Goal: Task Accomplishment & Management: Manage account settings

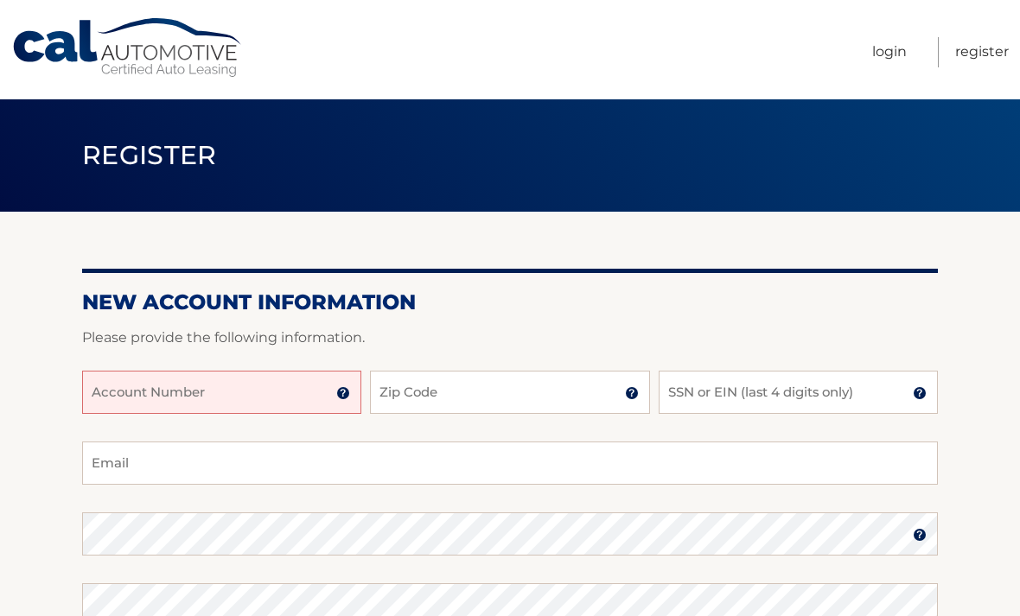
click at [323, 386] on input "Account Number" at bounding box center [221, 392] width 279 height 43
click at [282, 391] on input "Account Number" at bounding box center [221, 392] width 279 height 43
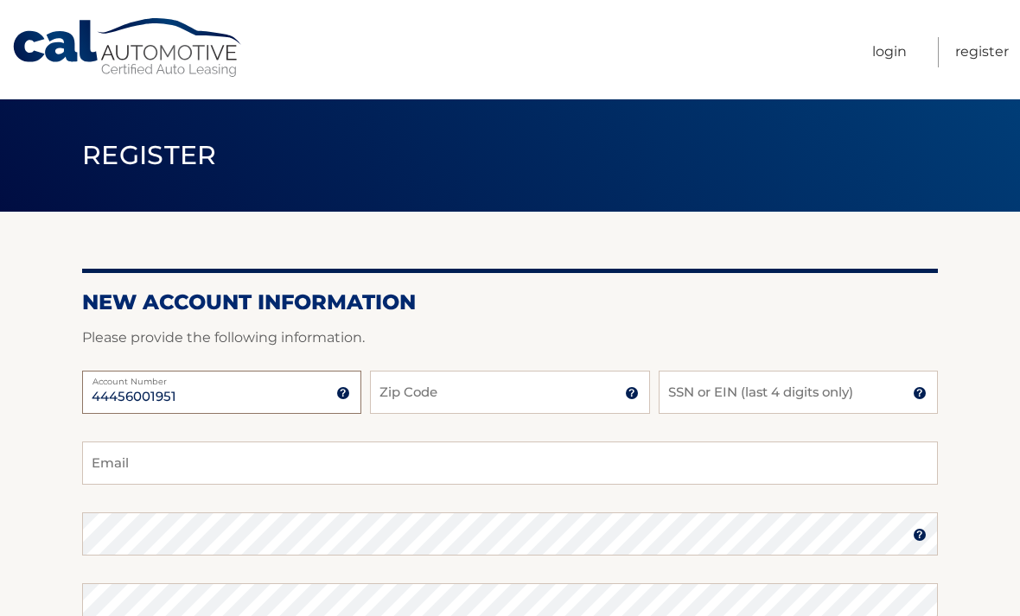
type input "44456001951"
click at [438, 378] on input "Zip Code" at bounding box center [509, 392] width 279 height 43
type input "33015"
click at [769, 388] on input "SSN or EIN (last 4 digits only)" at bounding box center [798, 392] width 279 height 43
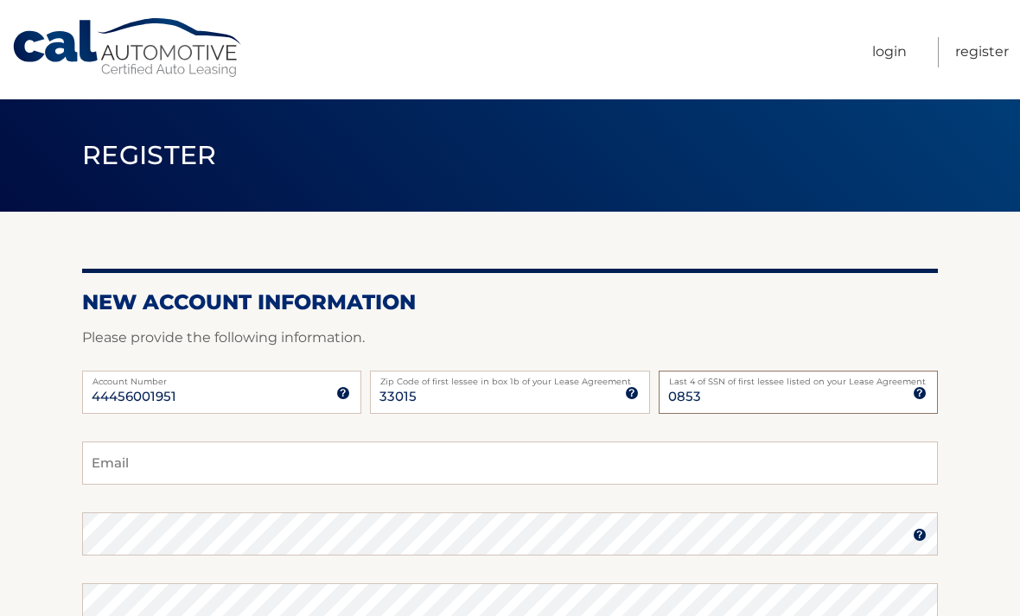
type input "0853"
click at [814, 463] on input "Email" at bounding box center [510, 463] width 856 height 43
type input "mobando076@gmail.com"
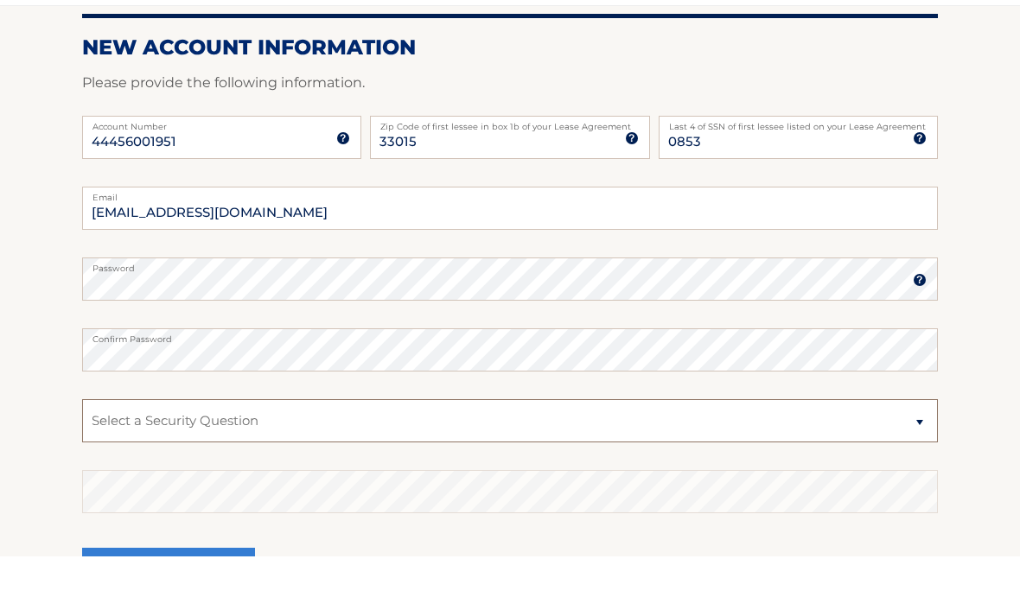
click at [268, 459] on select "Select a Security Question What was the name of your elementary school? What is…" at bounding box center [510, 480] width 856 height 43
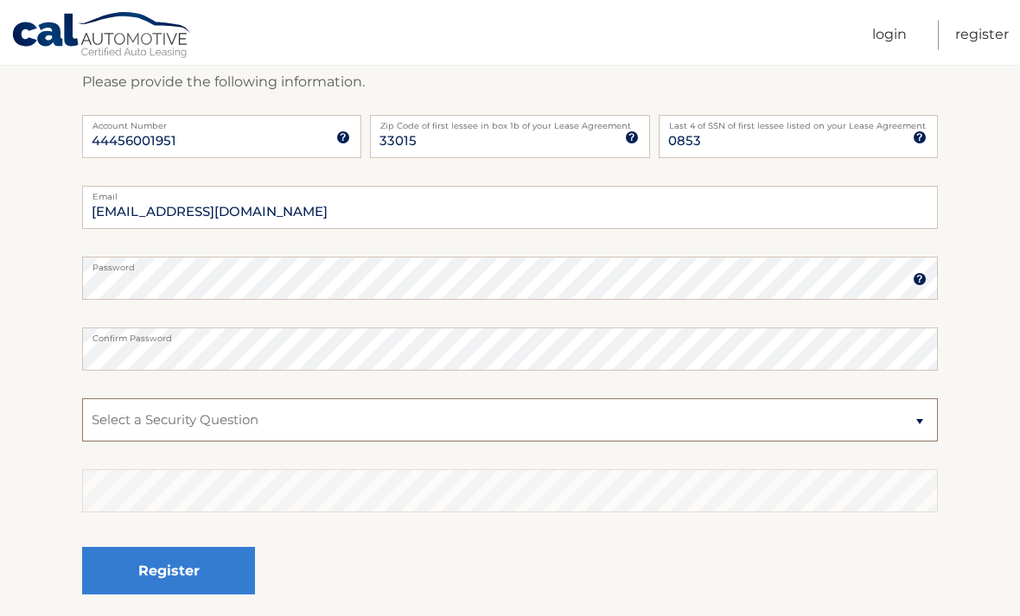
select select "1"
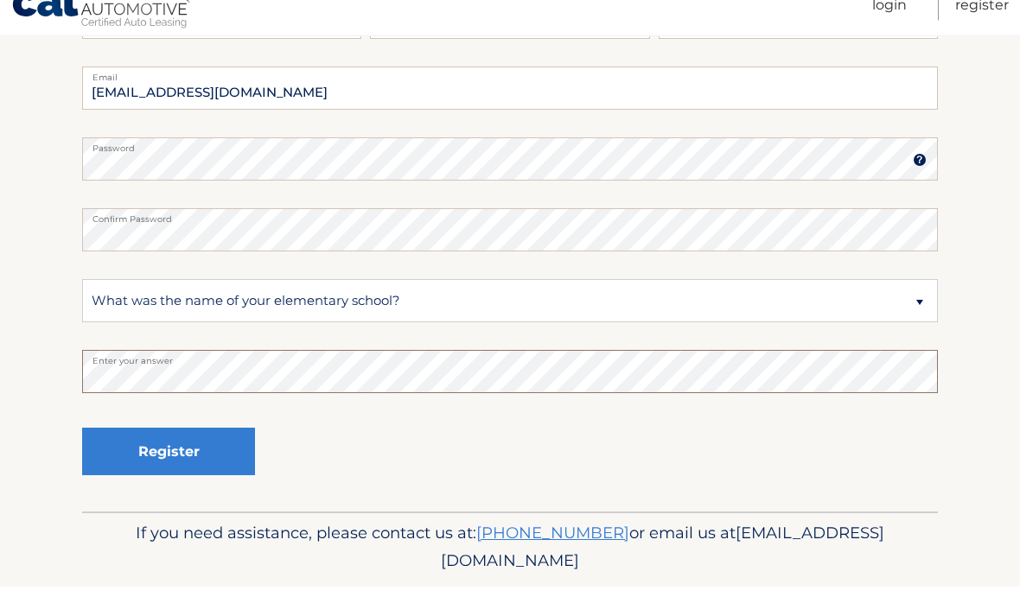
scroll to position [377, 0]
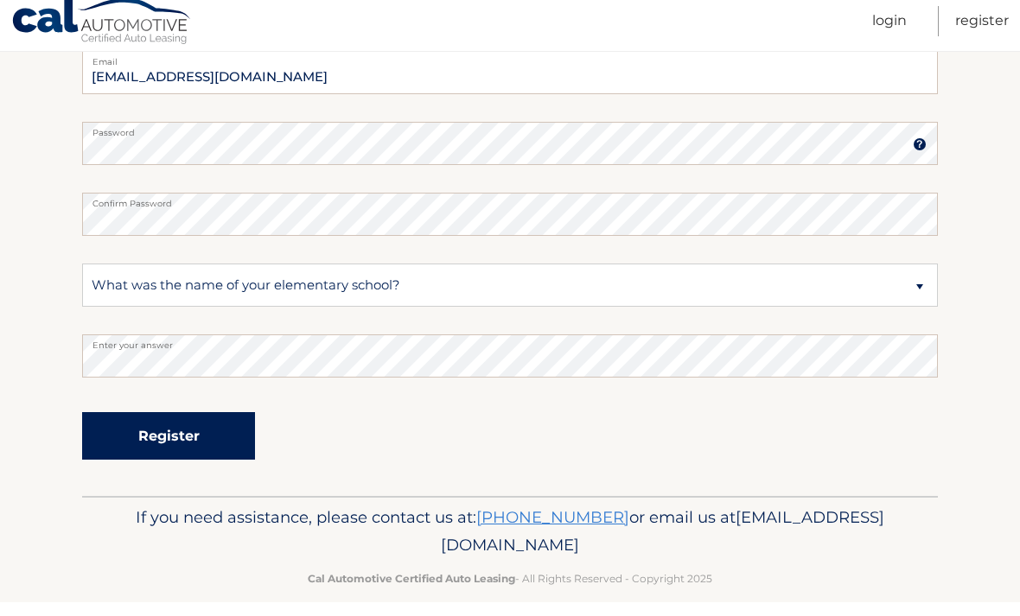
click at [158, 437] on button "Register" at bounding box center [168, 450] width 173 height 48
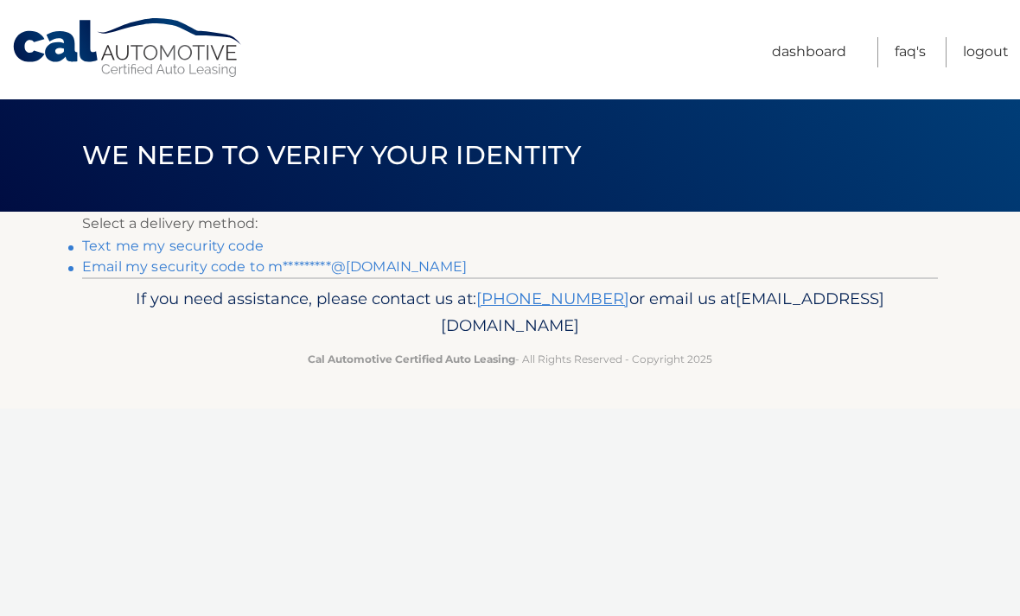
click at [235, 239] on link "Text me my security code" at bounding box center [173, 246] width 182 height 16
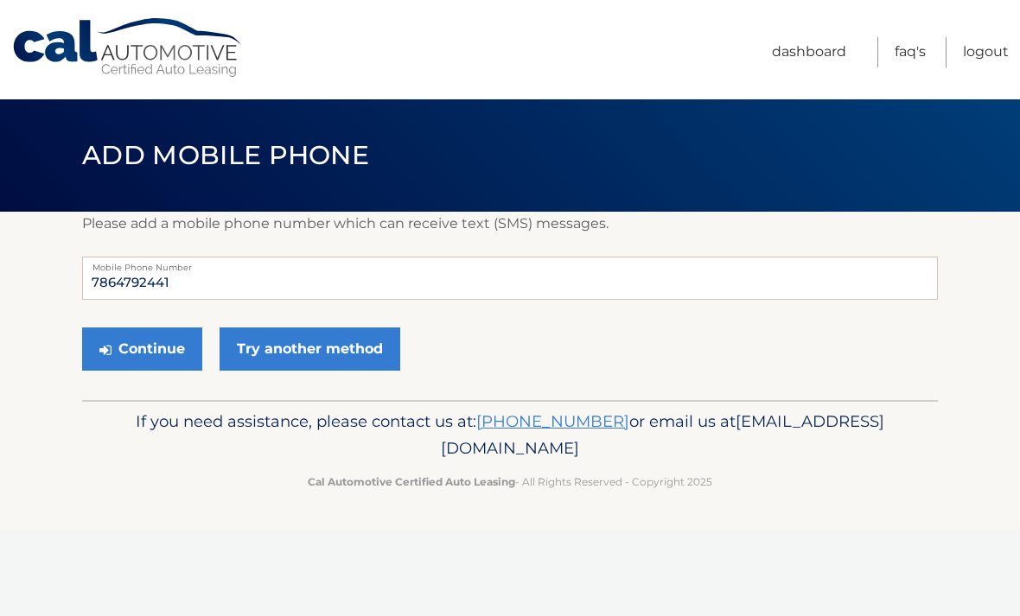
click at [219, 249] on div "Please add a mobile phone number which can receive text (SMS) messages. 7864792…" at bounding box center [510, 306] width 856 height 188
click at [154, 342] on button "Continue" at bounding box center [142, 349] width 120 height 43
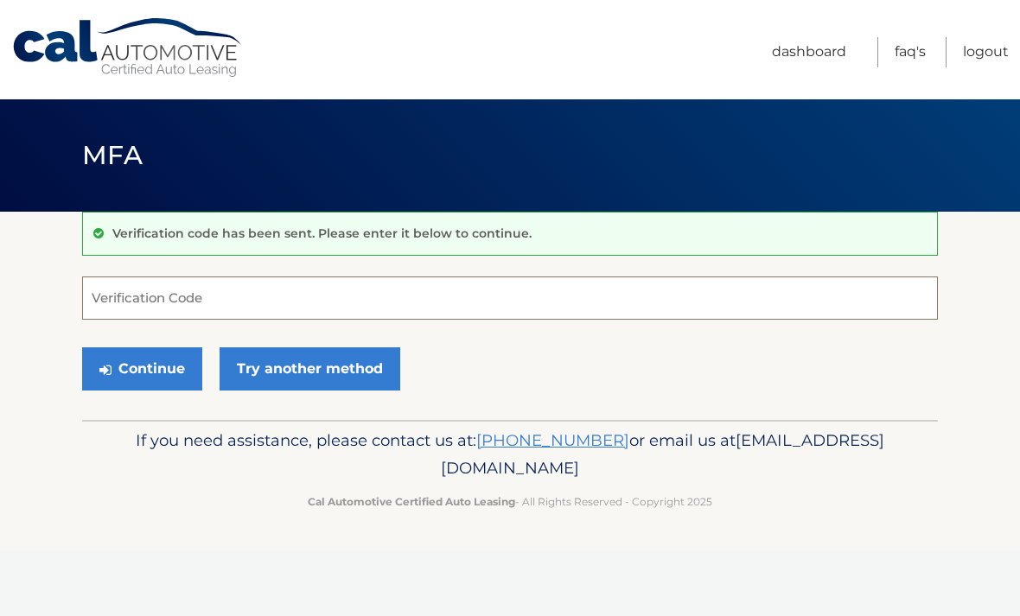
click at [223, 287] on input "Verification Code" at bounding box center [510, 298] width 856 height 43
click at [227, 296] on input "Verification Code" at bounding box center [510, 298] width 856 height 43
click at [258, 307] on input "Verification Code" at bounding box center [510, 298] width 856 height 43
click at [266, 301] on input "Verification Code" at bounding box center [510, 298] width 856 height 43
click at [232, 303] on input "Verification Code" at bounding box center [510, 298] width 856 height 43
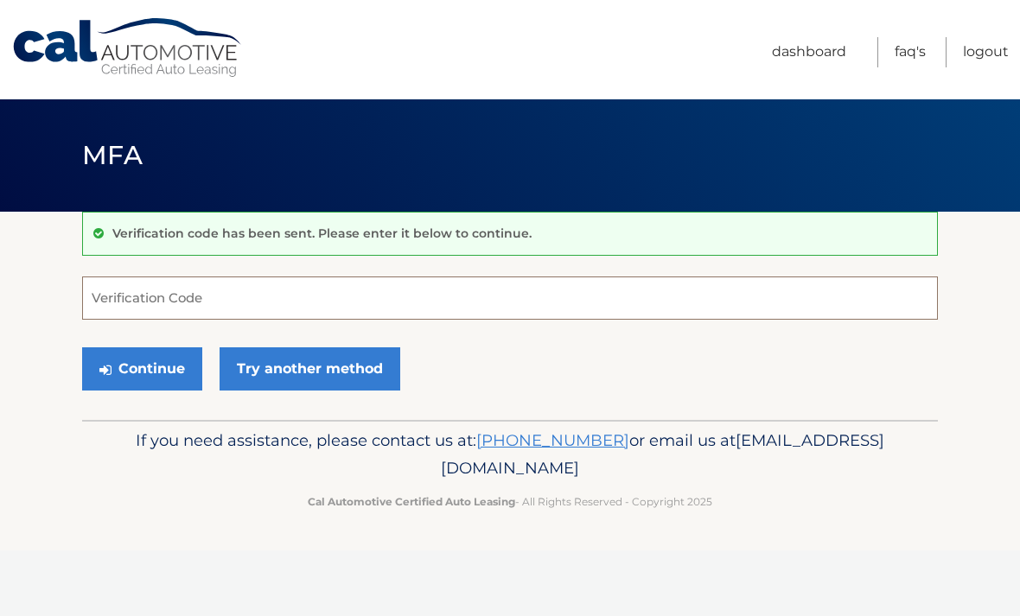
click at [208, 303] on input "Verification Code" at bounding box center [510, 298] width 856 height 43
click at [143, 300] on input "Verification Code" at bounding box center [510, 298] width 856 height 43
click at [179, 303] on input "Verification Code" at bounding box center [510, 298] width 856 height 43
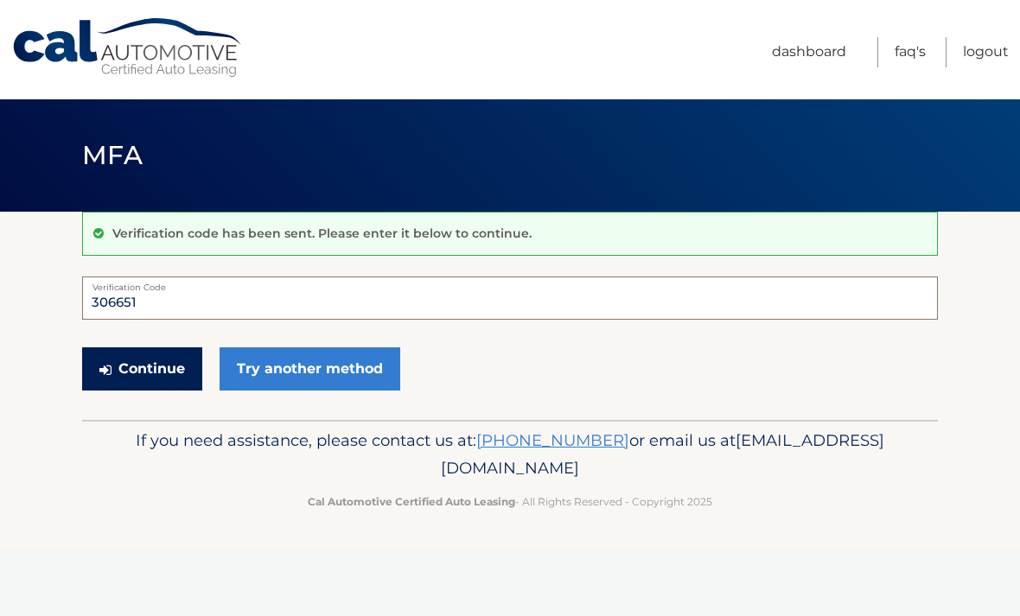
type input "306651"
click at [157, 361] on button "Continue" at bounding box center [142, 369] width 120 height 43
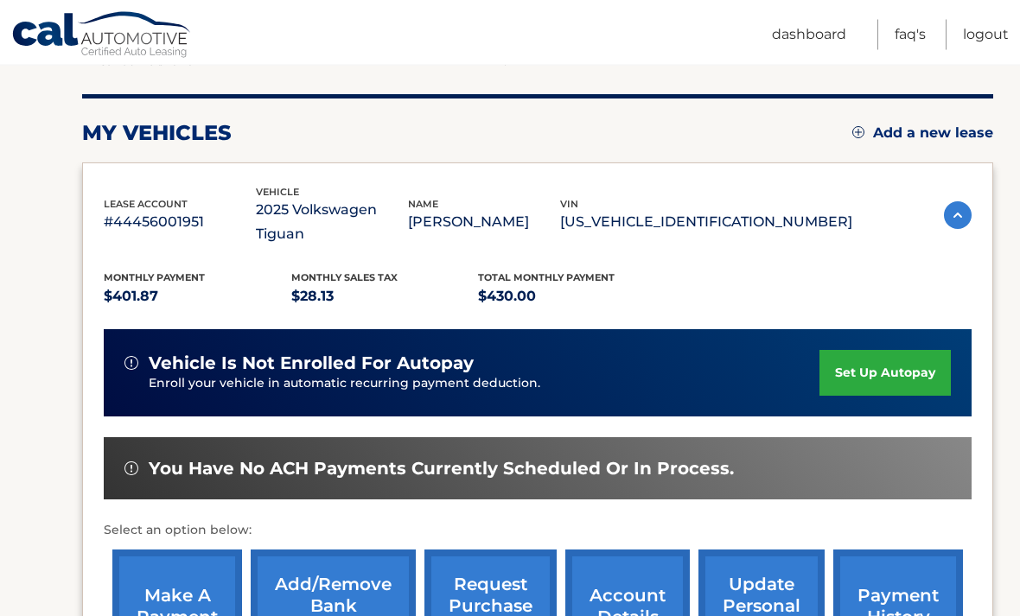
scroll to position [195, 0]
click at [873, 350] on link "set up autopay" at bounding box center [885, 373] width 131 height 46
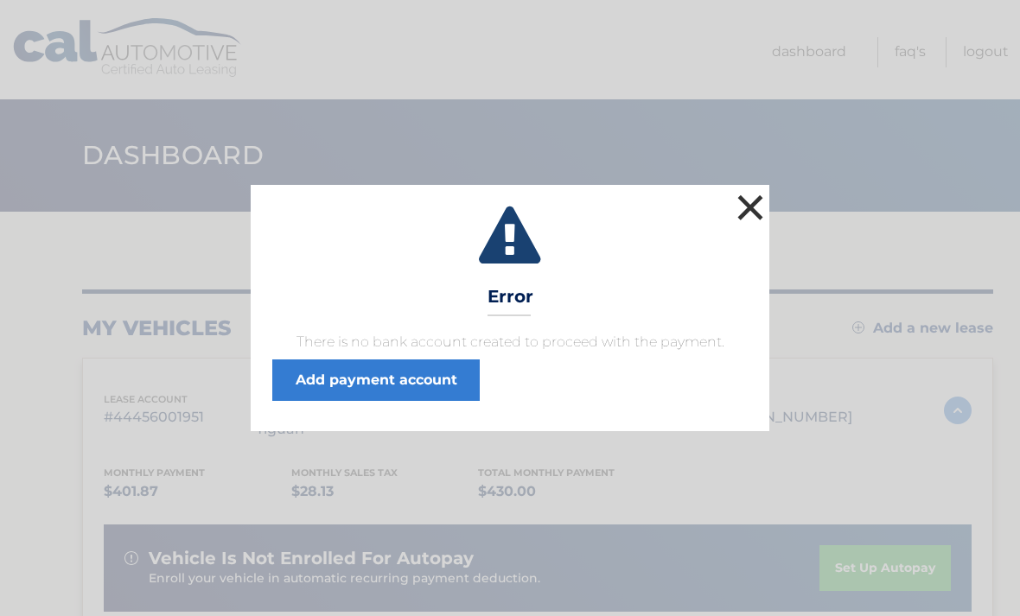
click at [743, 201] on button "×" at bounding box center [750, 207] width 35 height 35
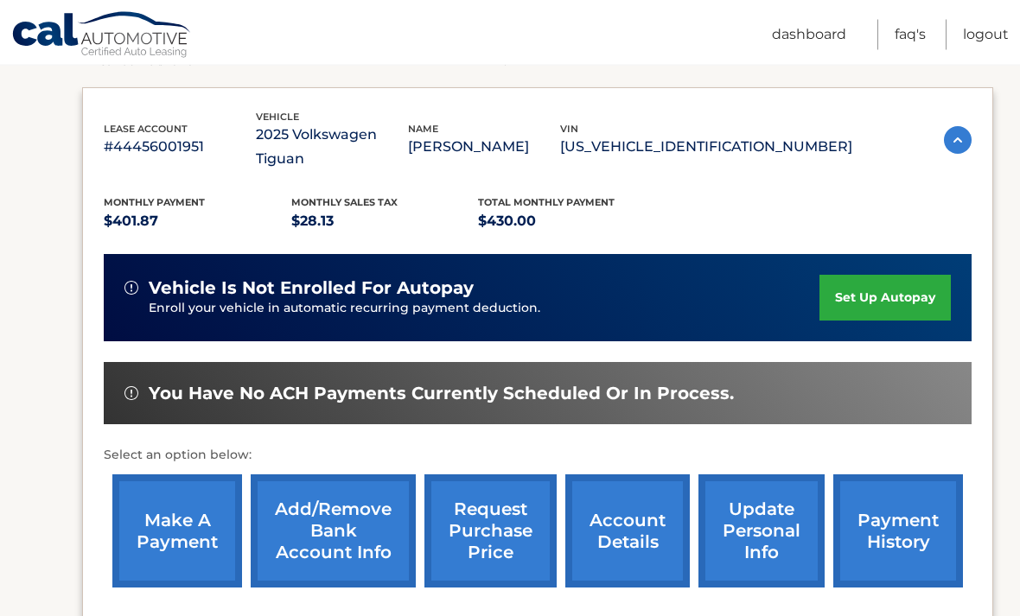
scroll to position [297, 0]
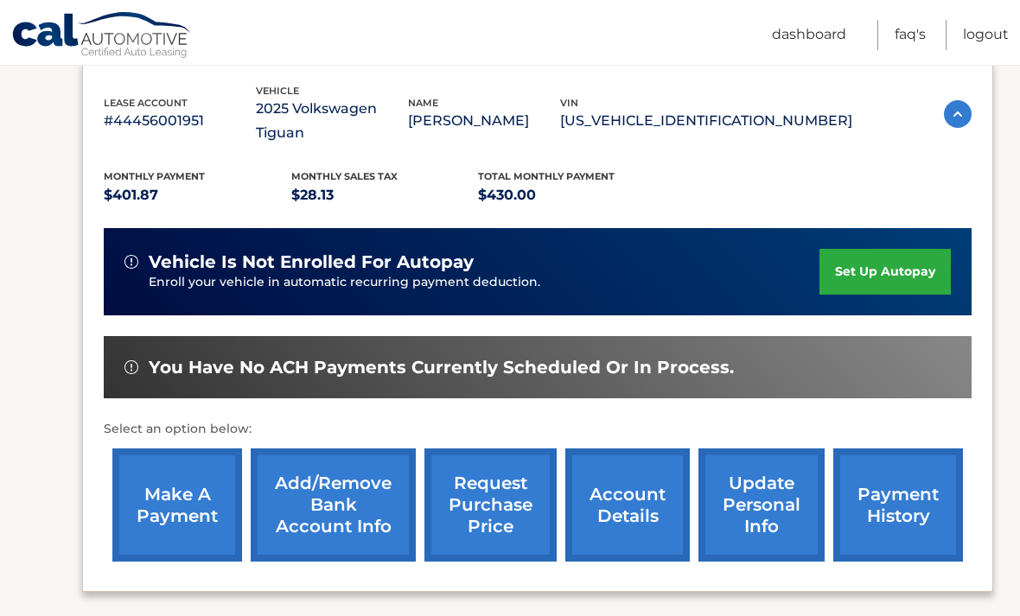
click at [328, 482] on link "Add/Remove bank account info" at bounding box center [333, 505] width 165 height 113
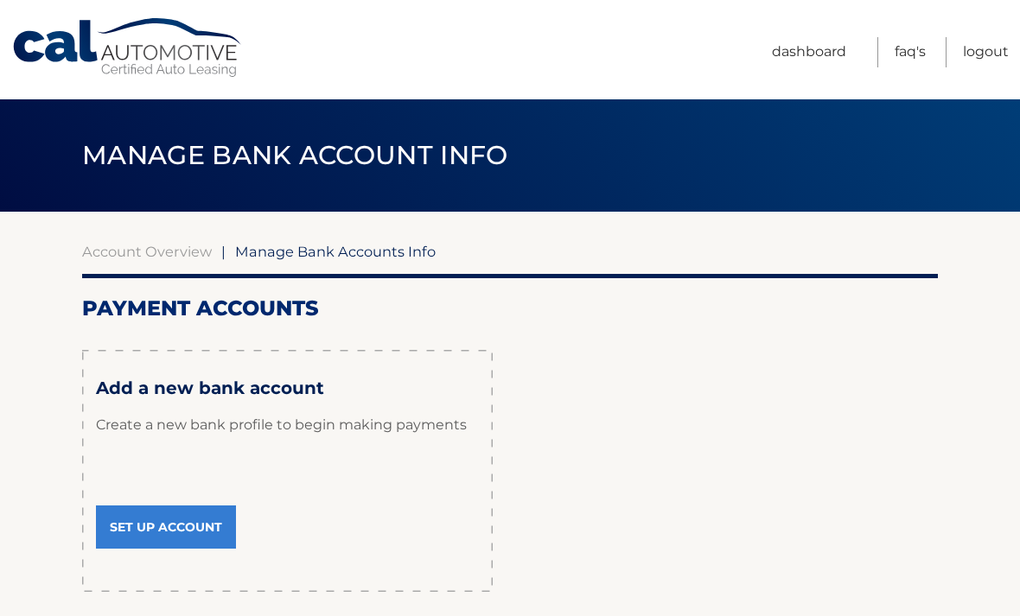
click at [173, 513] on link "Set Up Account" at bounding box center [166, 527] width 140 height 43
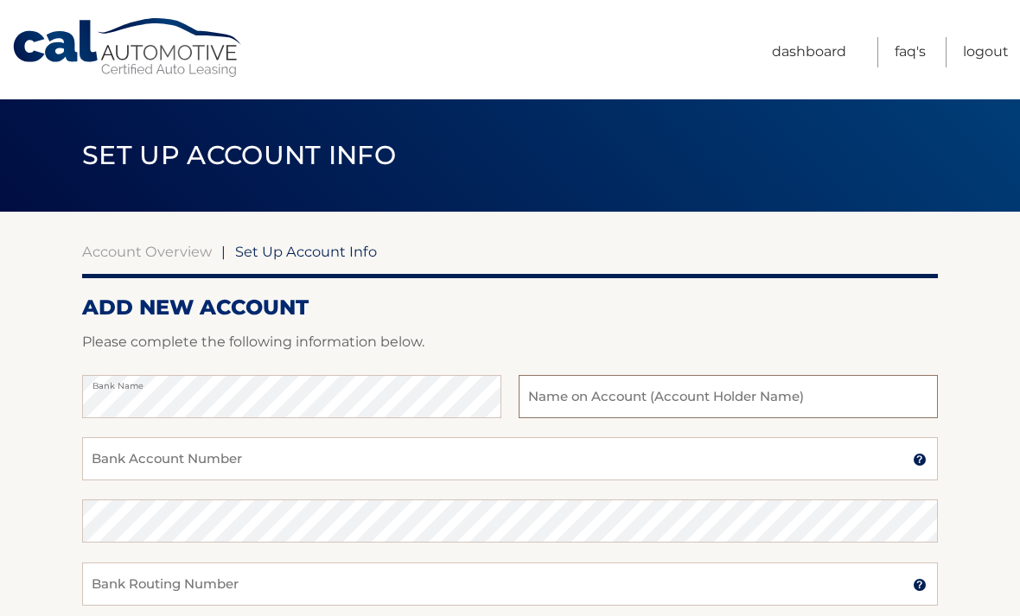
click at [743, 375] on input "text" at bounding box center [728, 396] width 419 height 43
type input "Maria Obando"
click at [280, 456] on input "Bank Account Number" at bounding box center [510, 458] width 856 height 43
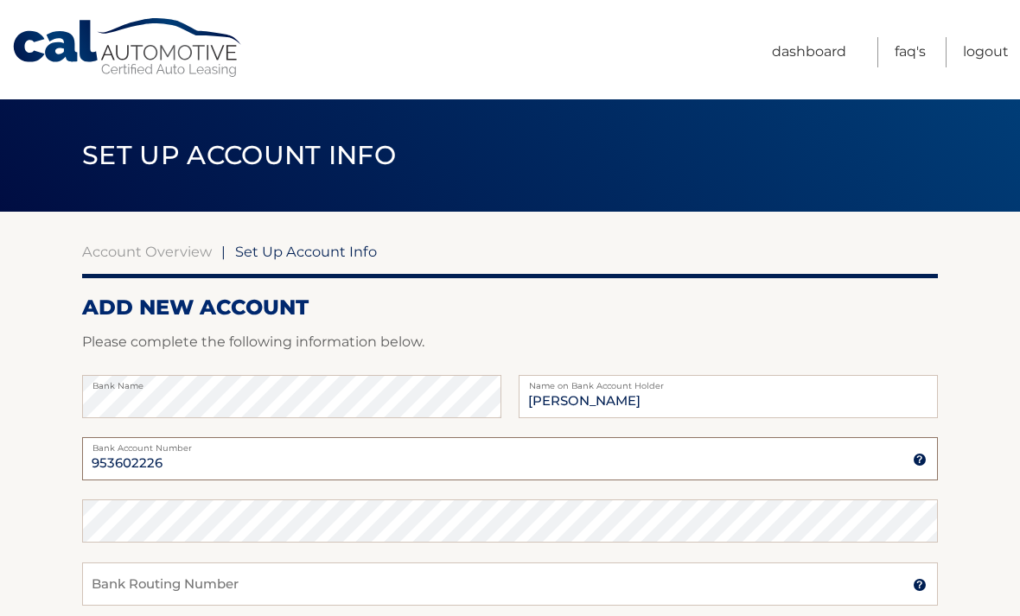
type input "953602226"
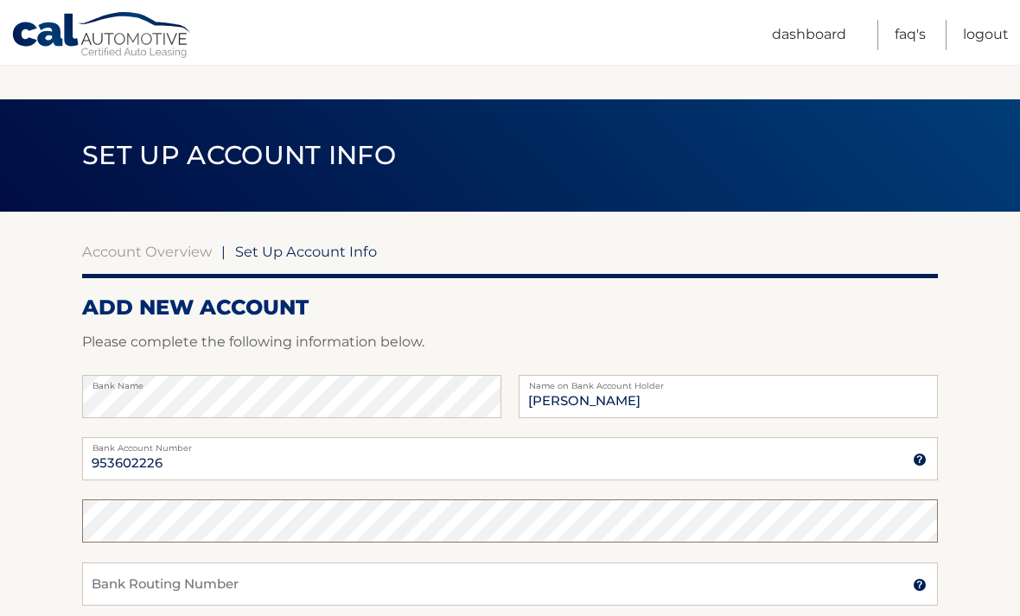
scroll to position [182, 0]
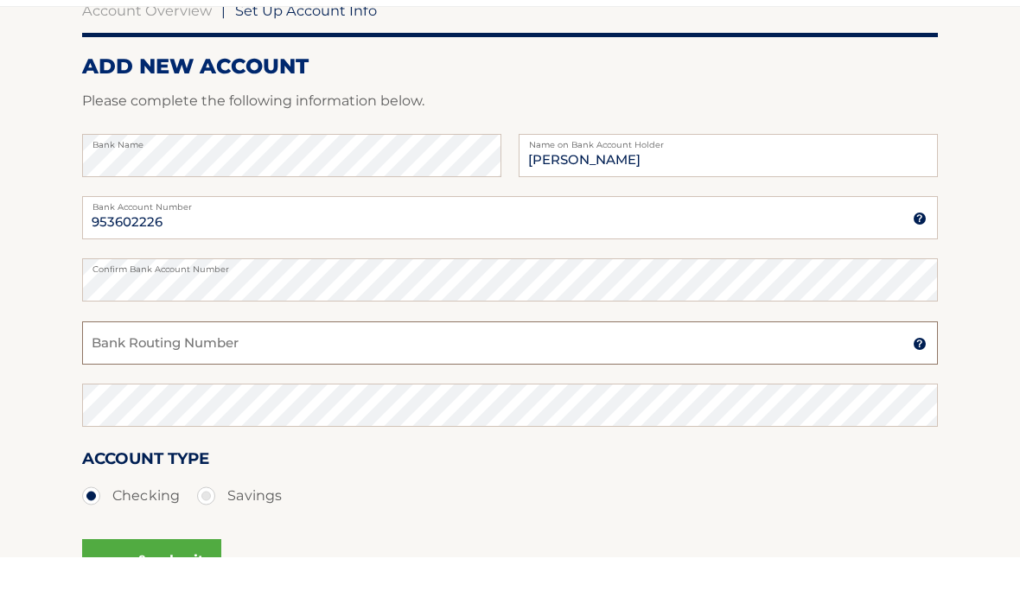
click at [223, 380] on input "Bank Routing Number" at bounding box center [510, 401] width 856 height 43
type input "267084131"
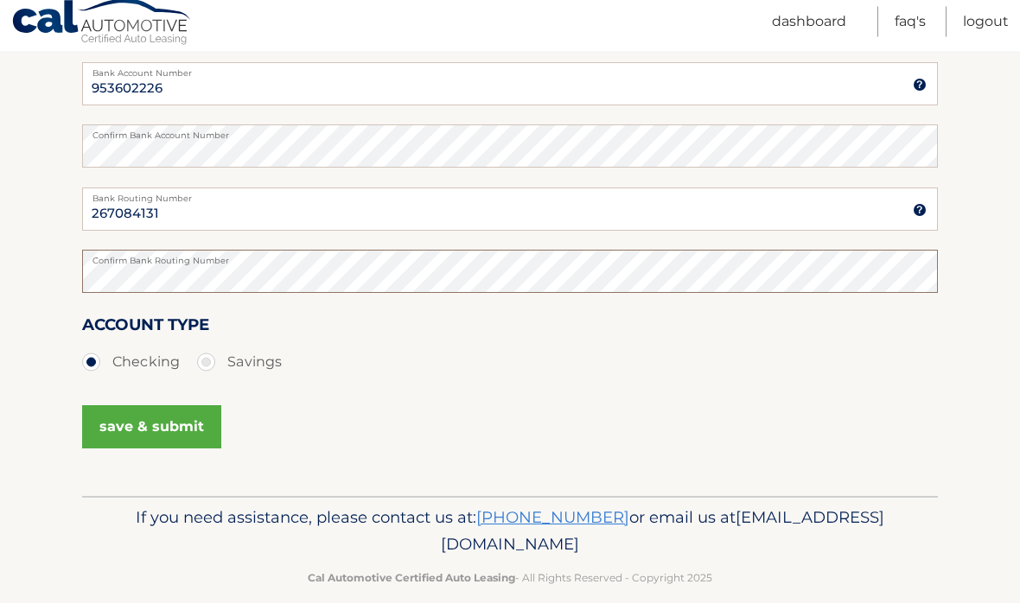
scroll to position [365, 0]
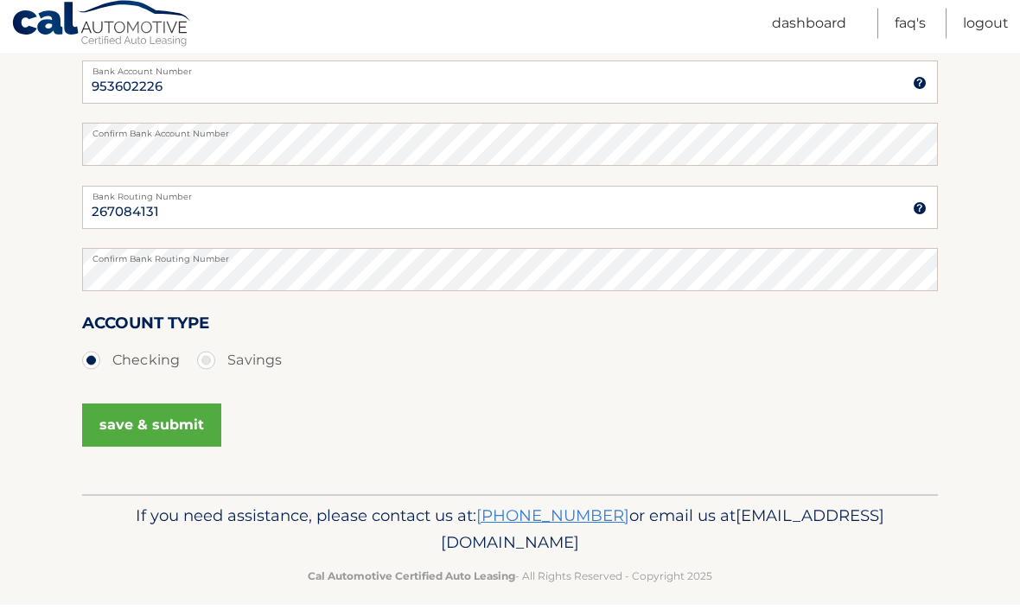
click at [149, 420] on button "save & submit" at bounding box center [151, 437] width 139 height 43
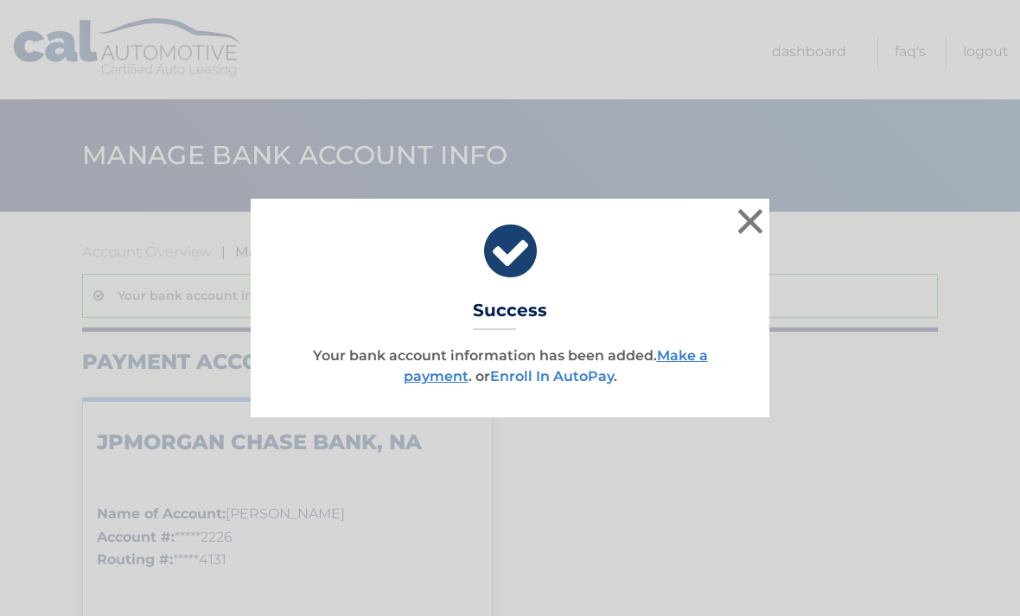
click at [555, 383] on link "Enroll In AutoPay" at bounding box center [552, 376] width 124 height 16
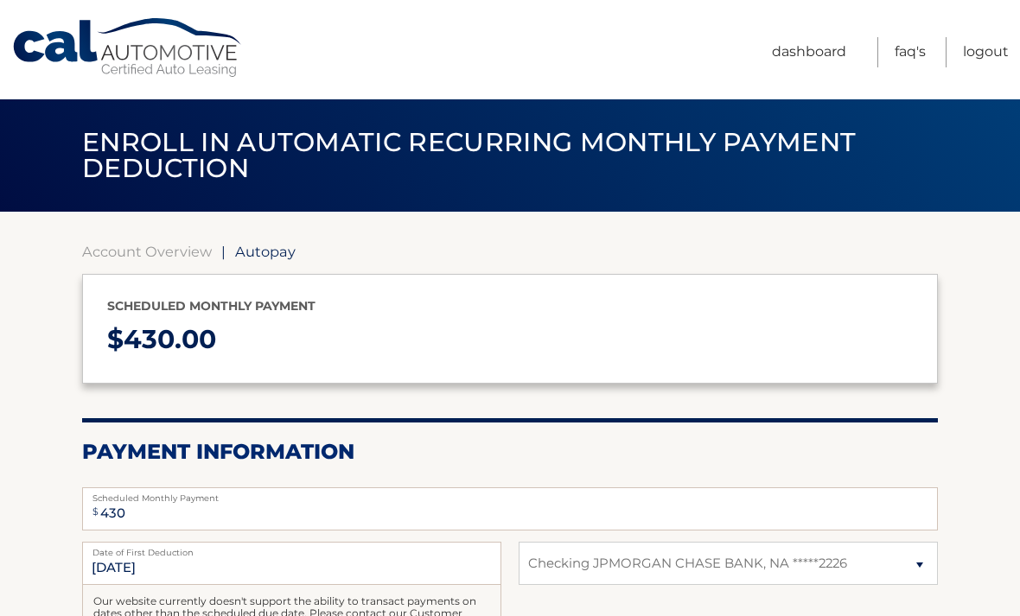
select select "MTk3M2M4ZGEtOTZkYi00MjNmLTgxMTUtMmIzZmI4NWFhMGRi"
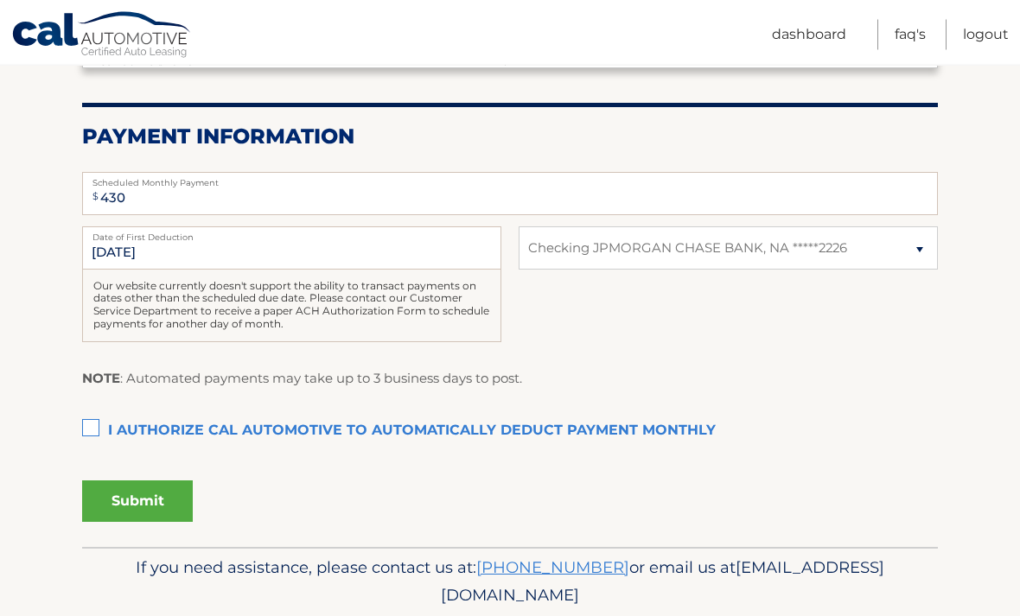
scroll to position [316, 0]
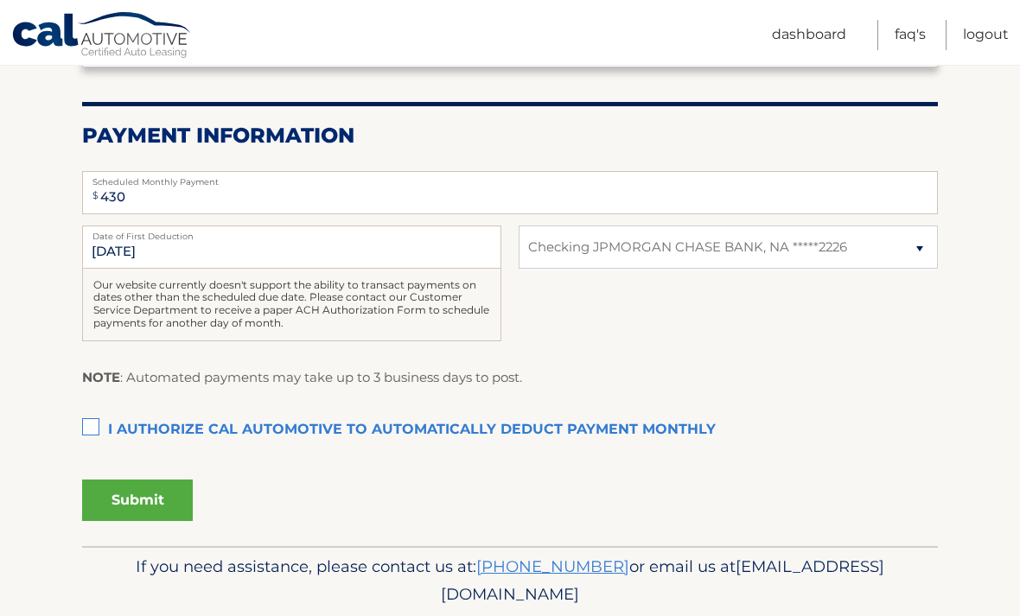
click at [99, 425] on label "I authorize cal automotive to automatically deduct payment monthly This checkbo…" at bounding box center [510, 430] width 856 height 35
click at [0, 0] on input "I authorize cal automotive to automatically deduct payment monthly This checkbo…" at bounding box center [0, 0] width 0 height 0
click at [153, 495] on button "Submit" at bounding box center [137, 500] width 111 height 41
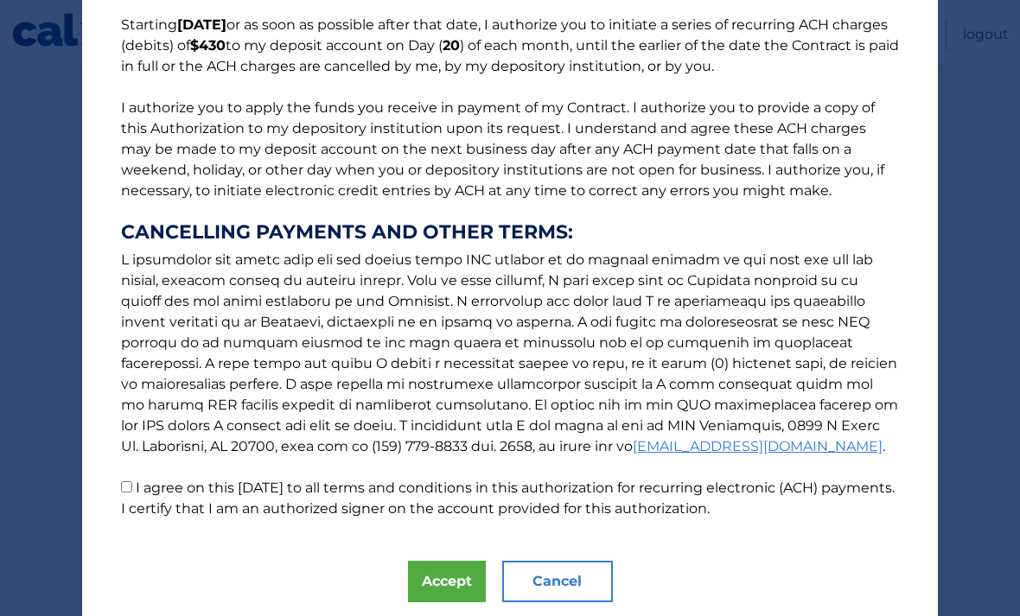
scroll to position [145, 0]
click at [128, 501] on label "I agree on this [DATE] to all terms and conditions in this authorization for re…" at bounding box center [508, 498] width 774 height 37
click at [128, 493] on input "I agree on this [DATE] to all terms and conditions in this authorization for re…" at bounding box center [126, 487] width 11 height 11
checkbox input "true"
click at [453, 582] on button "Accept" at bounding box center [447, 581] width 78 height 41
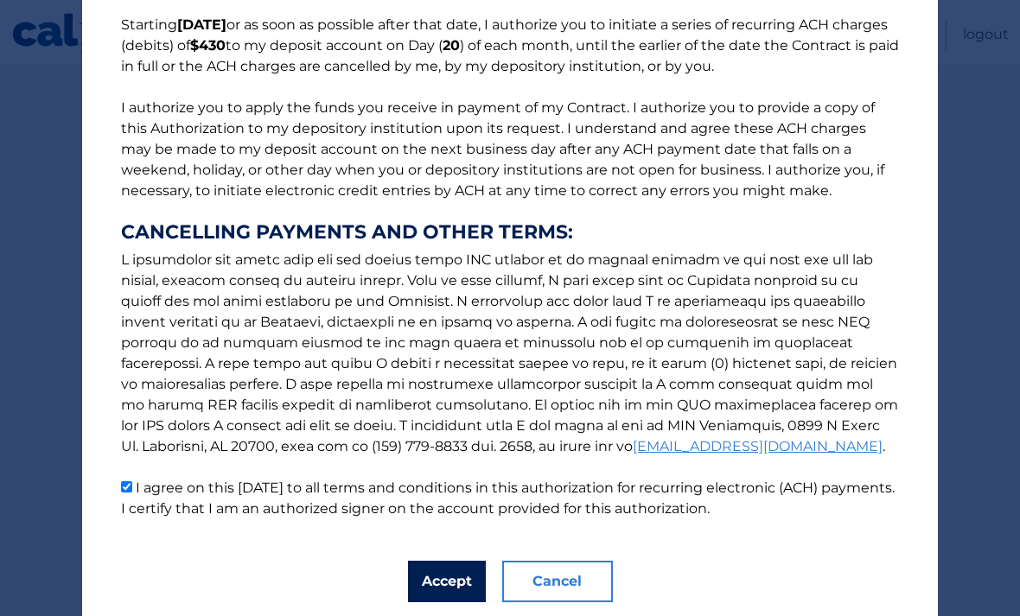
scroll to position [268, 0]
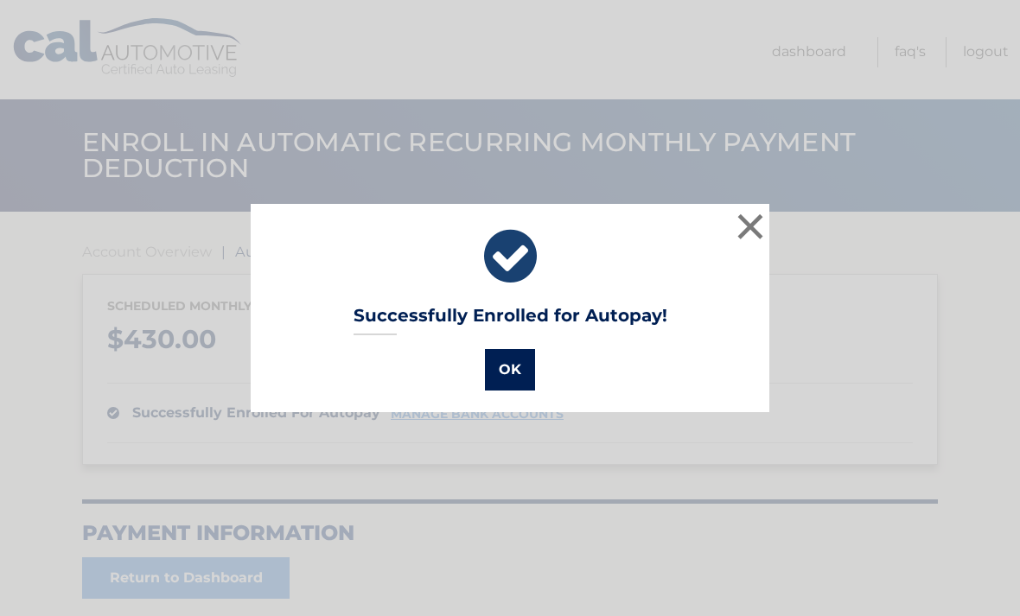
click at [508, 376] on button "OK" at bounding box center [510, 369] width 50 height 41
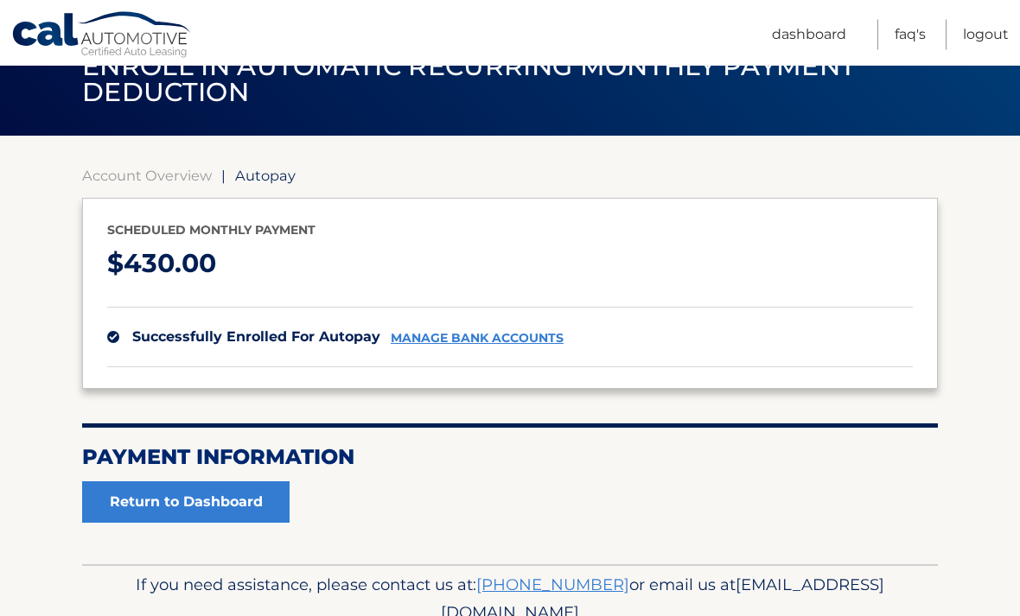
scroll to position [97, 0]
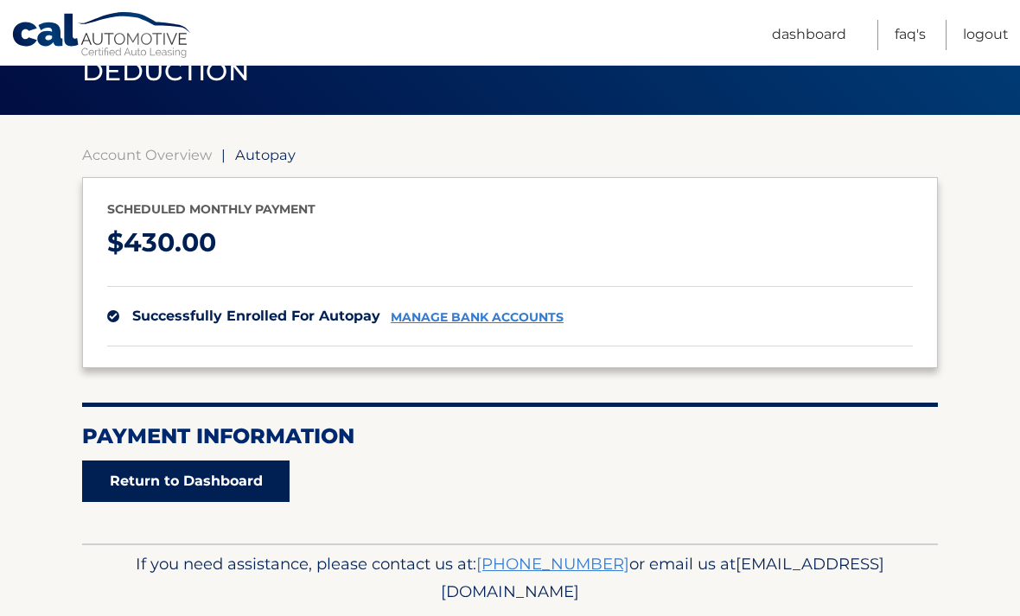
click at [230, 487] on link "Return to Dashboard" at bounding box center [185, 481] width 207 height 41
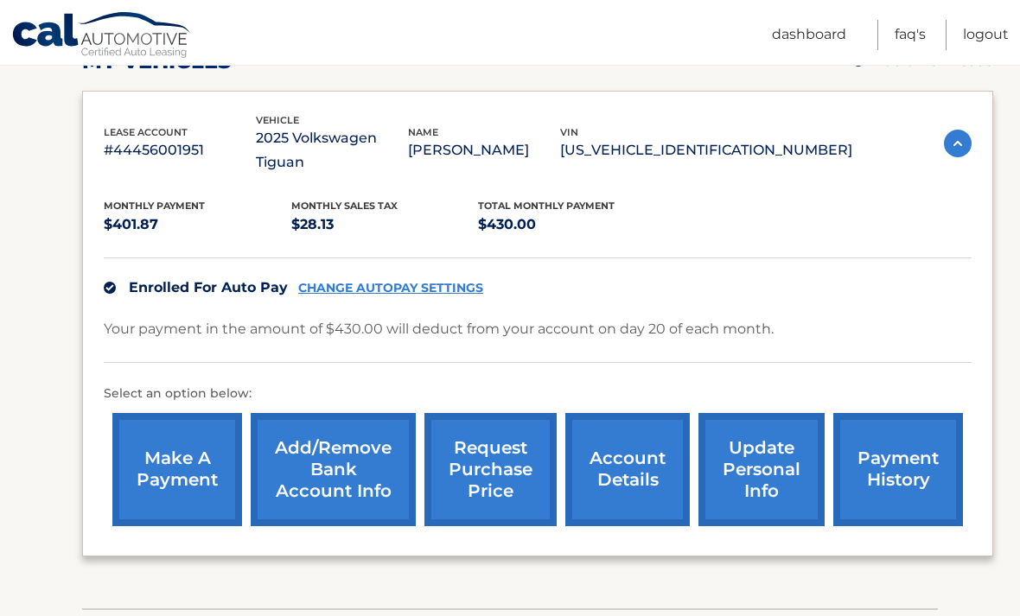
scroll to position [262, 0]
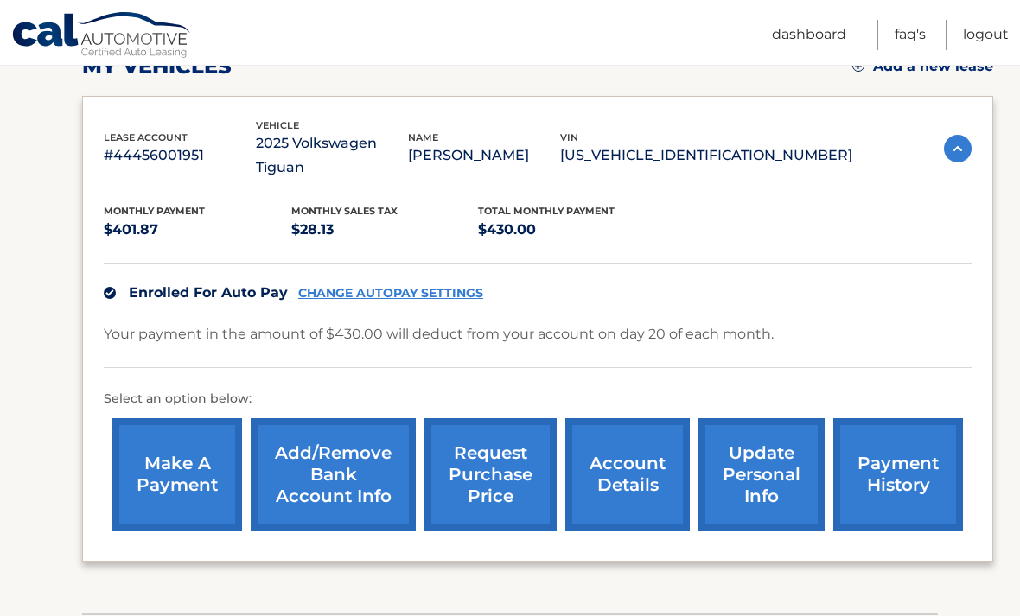
click at [182, 445] on link "make a payment" at bounding box center [177, 474] width 130 height 113
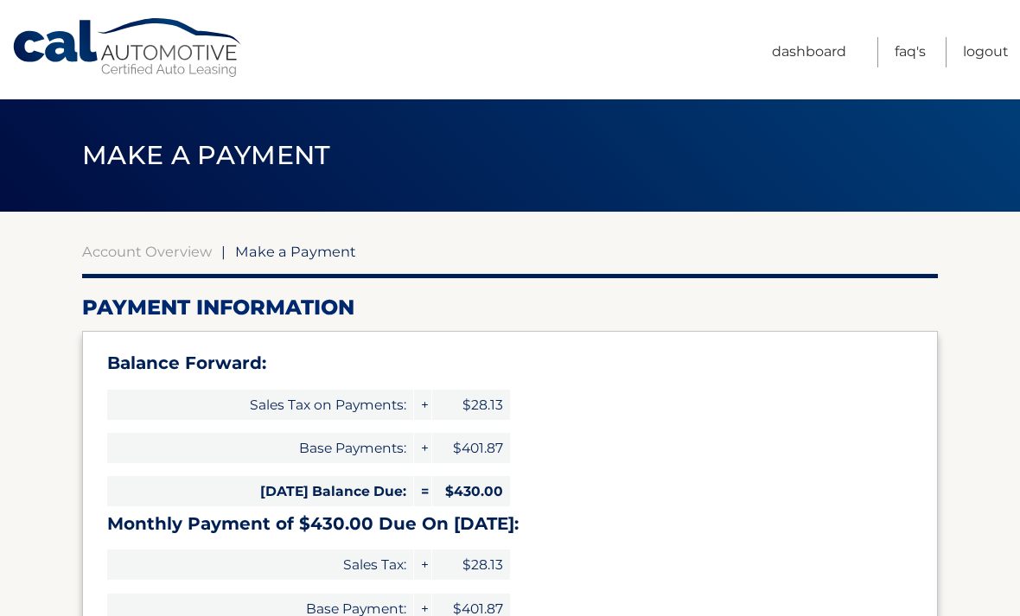
select select "MTk3M2M4ZGEtOTZkYi00MjNmLTgxMTUtMmIzZmI4NWFhMGRi"
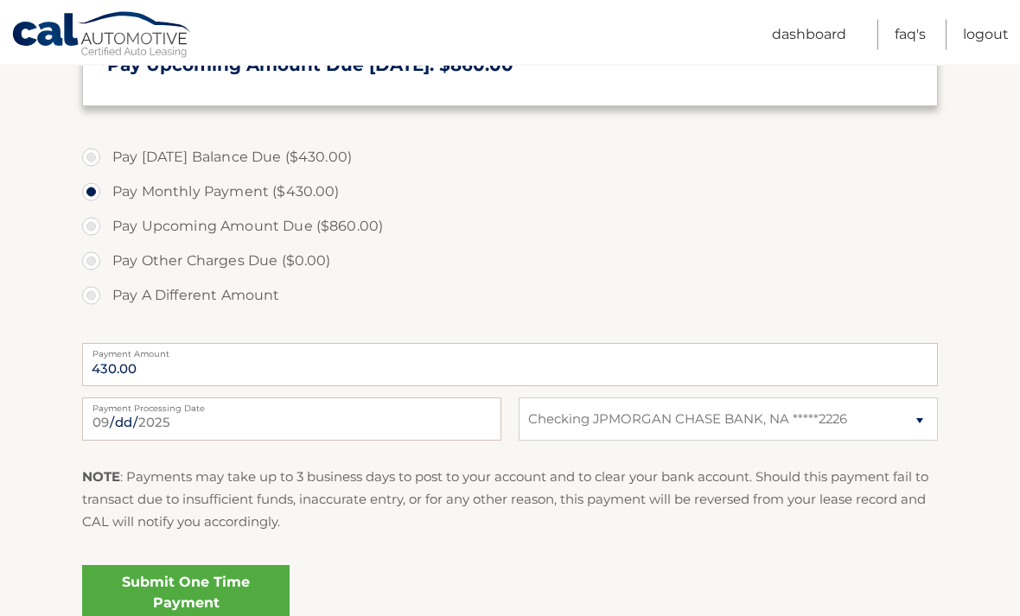
scroll to position [573, 0]
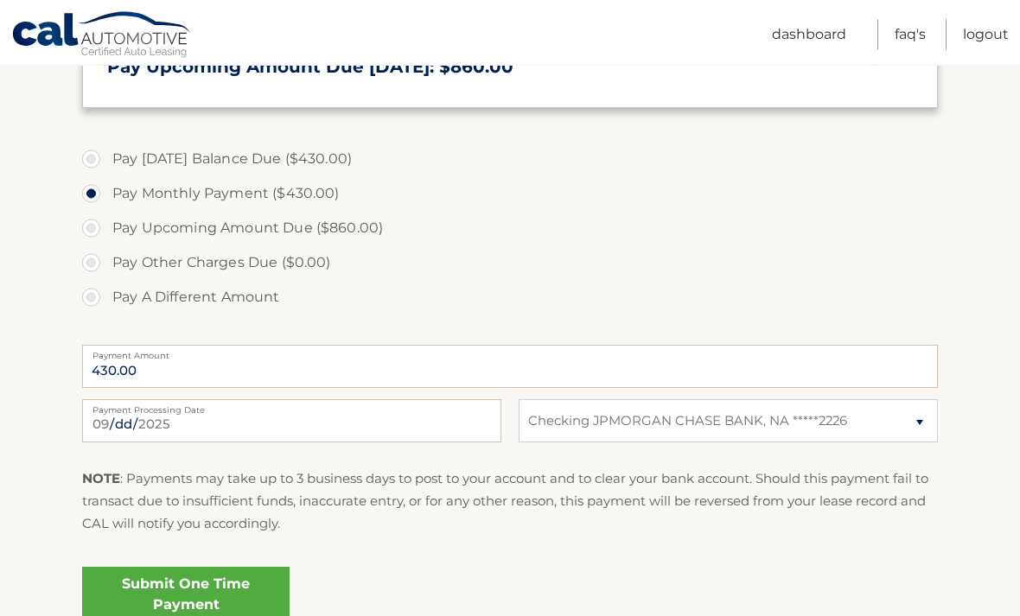
click at [98, 149] on label "Pay Today's Balance Due ($430.00)" at bounding box center [510, 160] width 856 height 35
click at [98, 149] on input "Pay Today's Balance Due ($430.00)" at bounding box center [97, 157] width 17 height 28
radio input "true"
click at [188, 594] on link "Submit One Time Payment" at bounding box center [185, 595] width 207 height 55
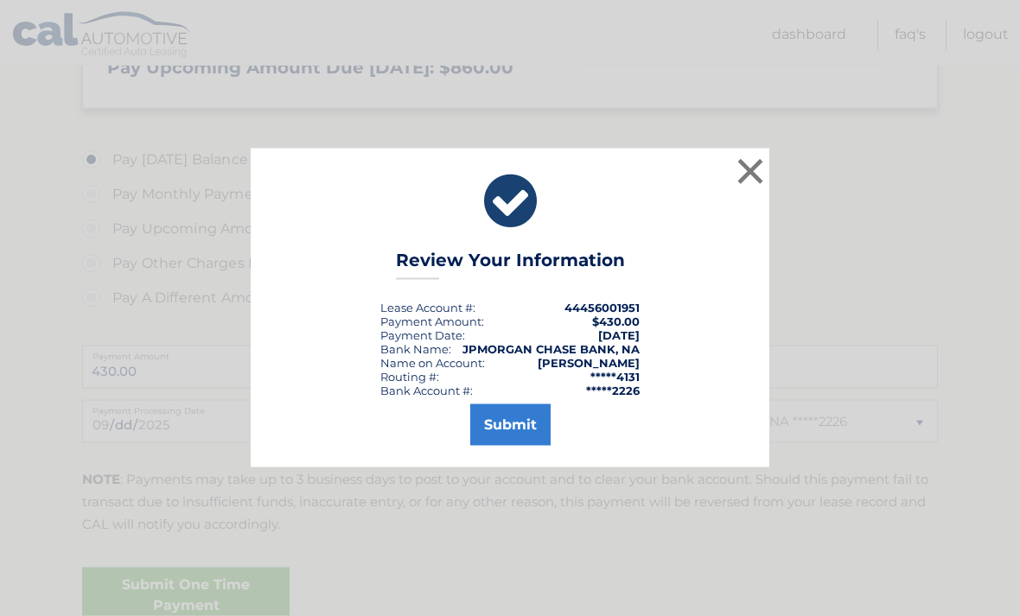
scroll to position [574, 0]
click at [518, 446] on button "Submit" at bounding box center [510, 425] width 80 height 41
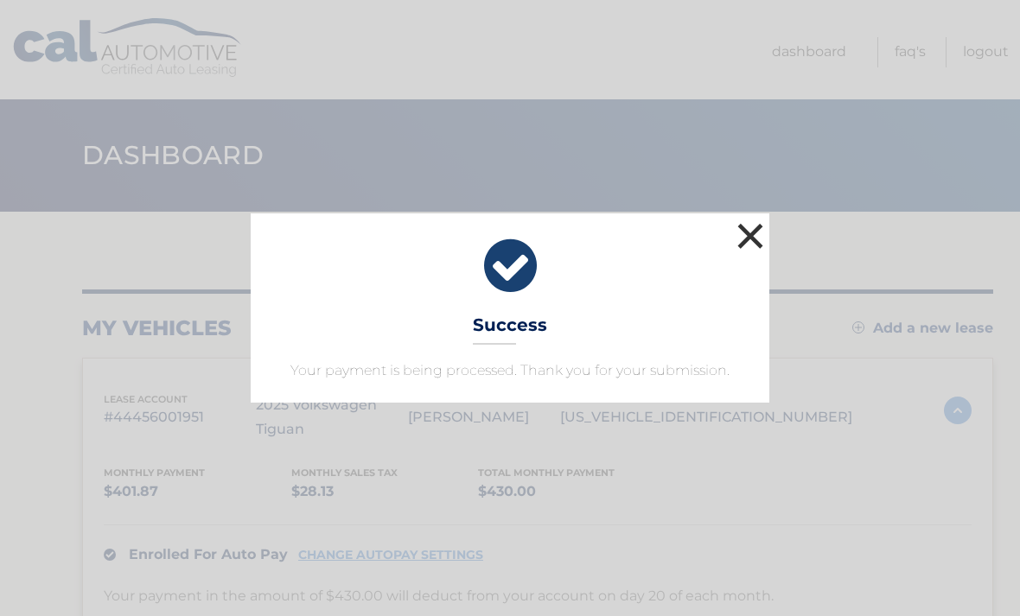
click at [752, 237] on button "×" at bounding box center [750, 236] width 35 height 35
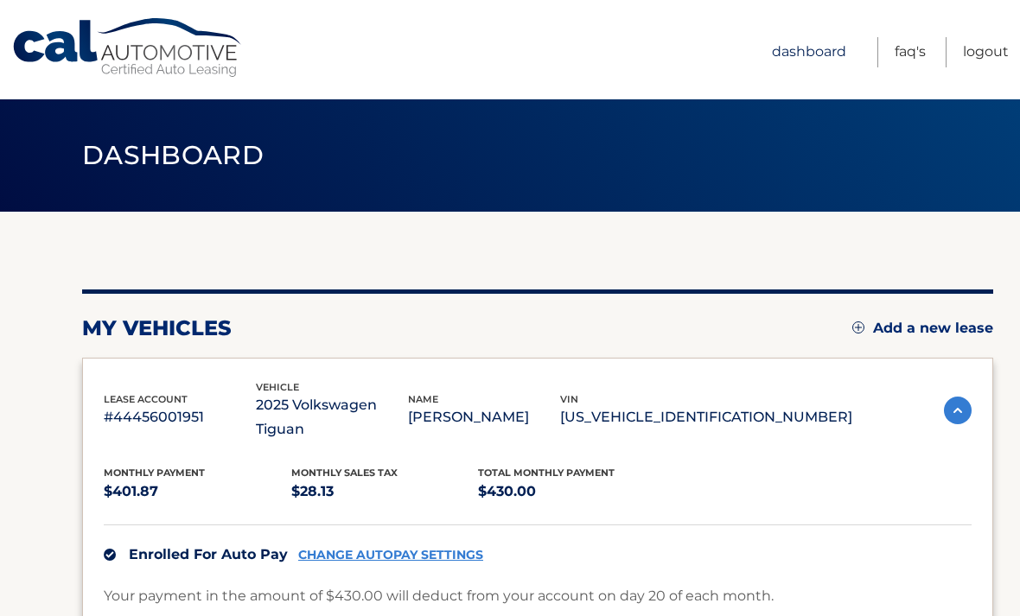
click at [804, 50] on link "Dashboard" at bounding box center [809, 52] width 74 height 30
click at [982, 48] on link "Logout" at bounding box center [986, 52] width 46 height 30
